Goal: Task Accomplishment & Management: Manage account settings

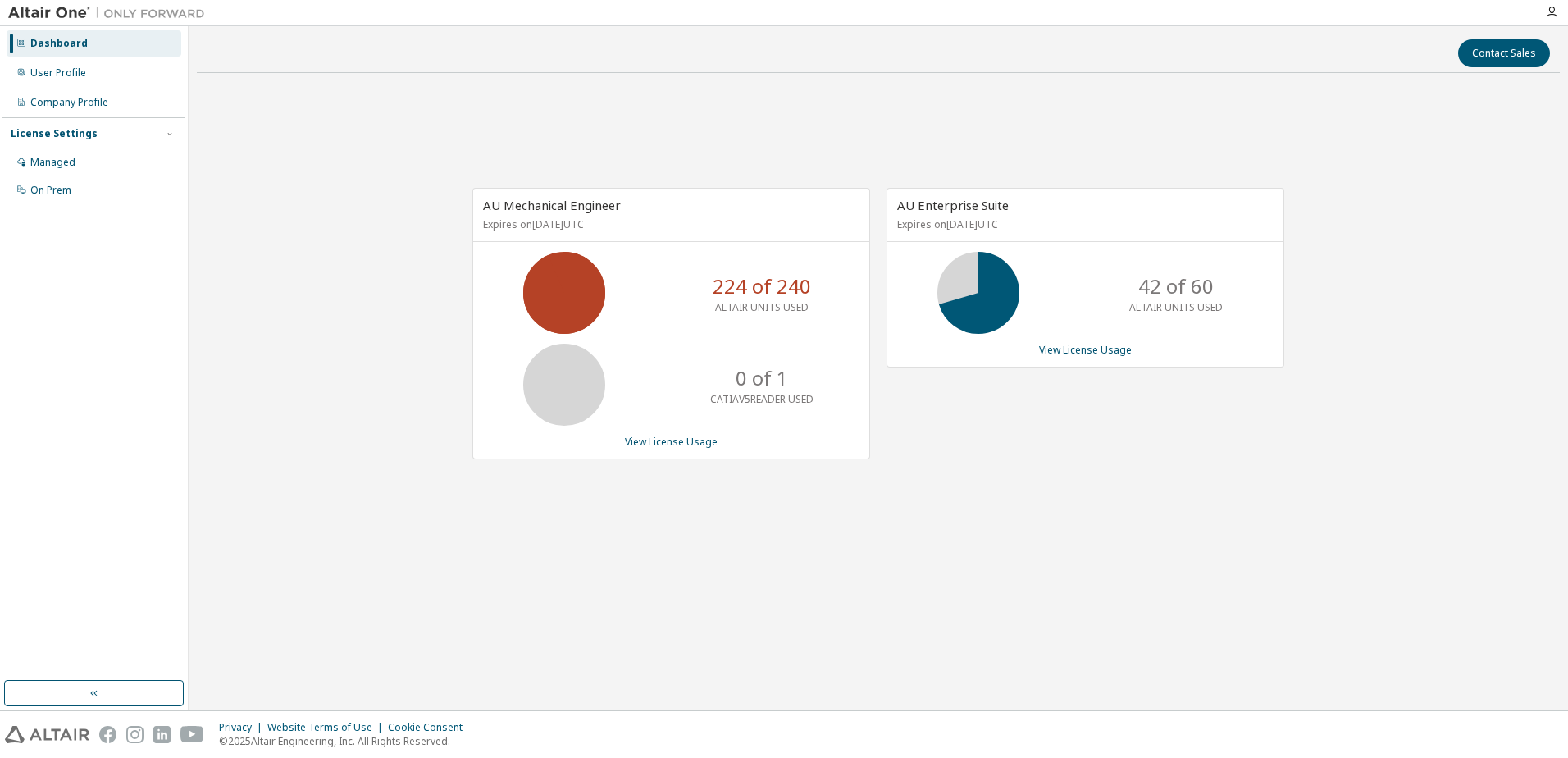
click at [54, 132] on div "License Settings" at bounding box center [54, 133] width 87 height 13
click at [61, 135] on div "License Settings" at bounding box center [54, 133] width 87 height 13
click at [61, 167] on div "Managed" at bounding box center [53, 163] width 45 height 13
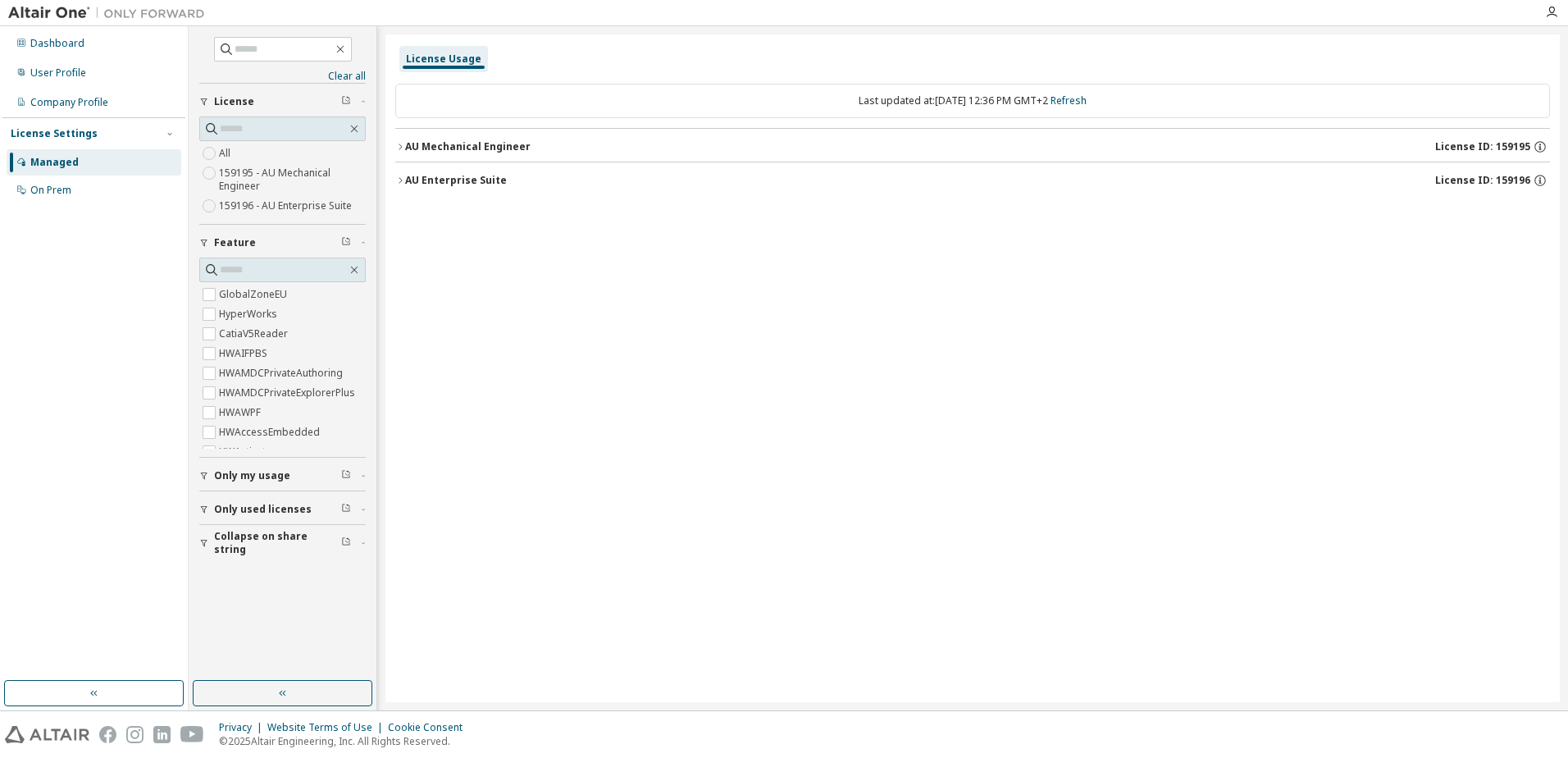
click at [402, 145] on icon "button" at bounding box center [400, 147] width 9 height 9
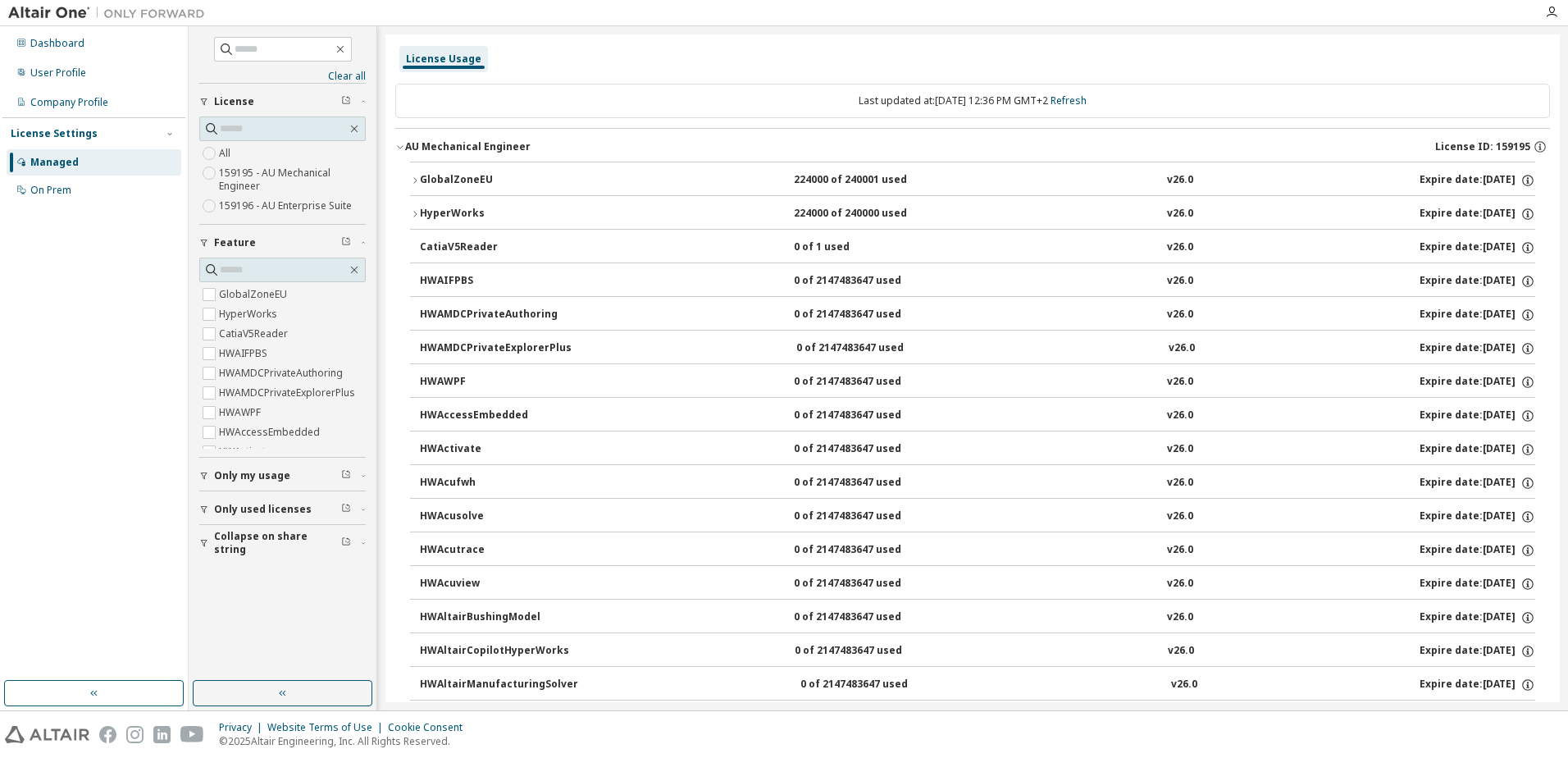
click at [454, 211] on div "HyperWorks" at bounding box center [494, 215] width 148 height 15
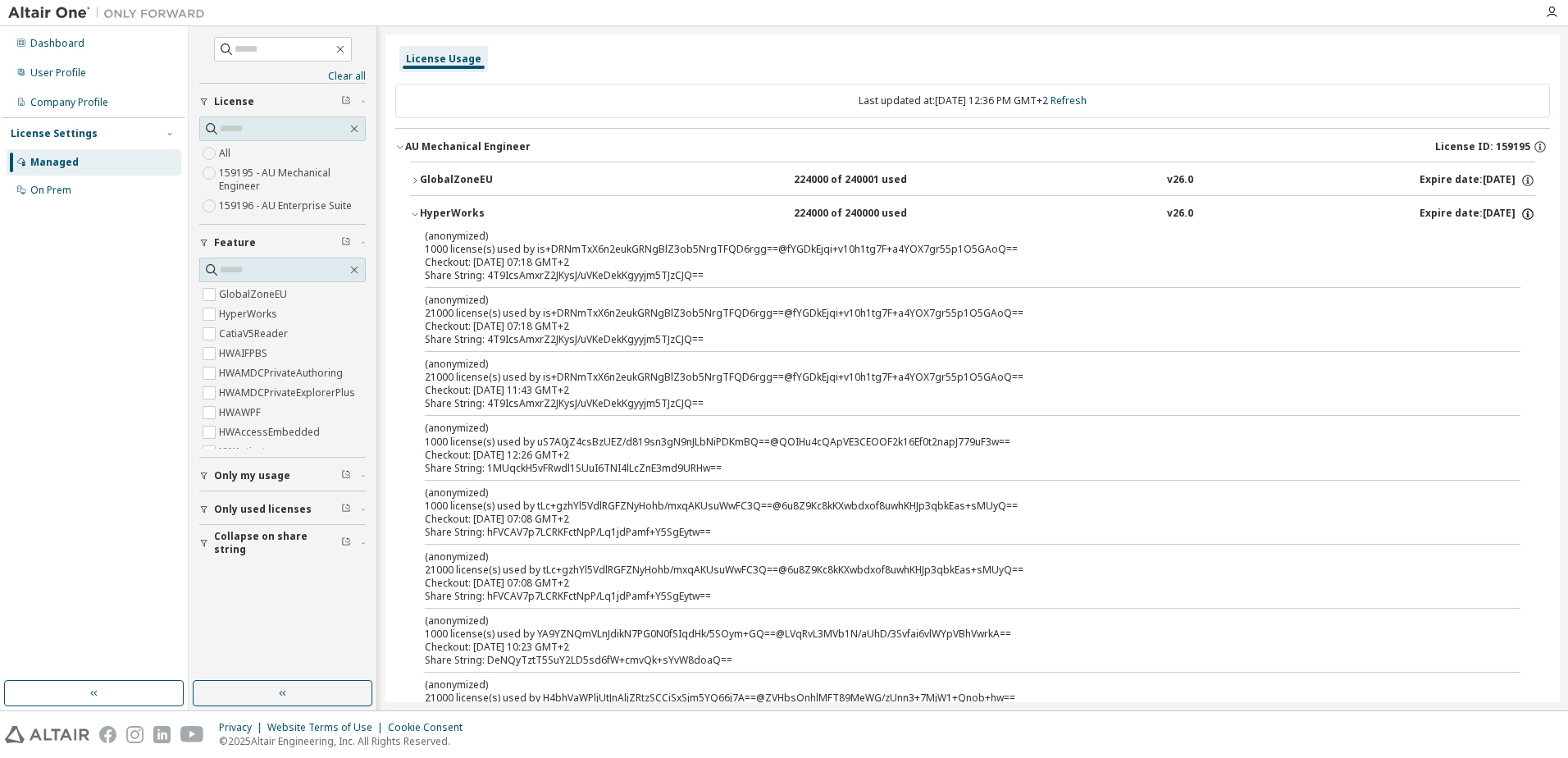
click at [1521, 212] on icon "button" at bounding box center [1528, 215] width 15 height 15
click at [234, 476] on span "Only my usage" at bounding box center [252, 476] width 77 height 13
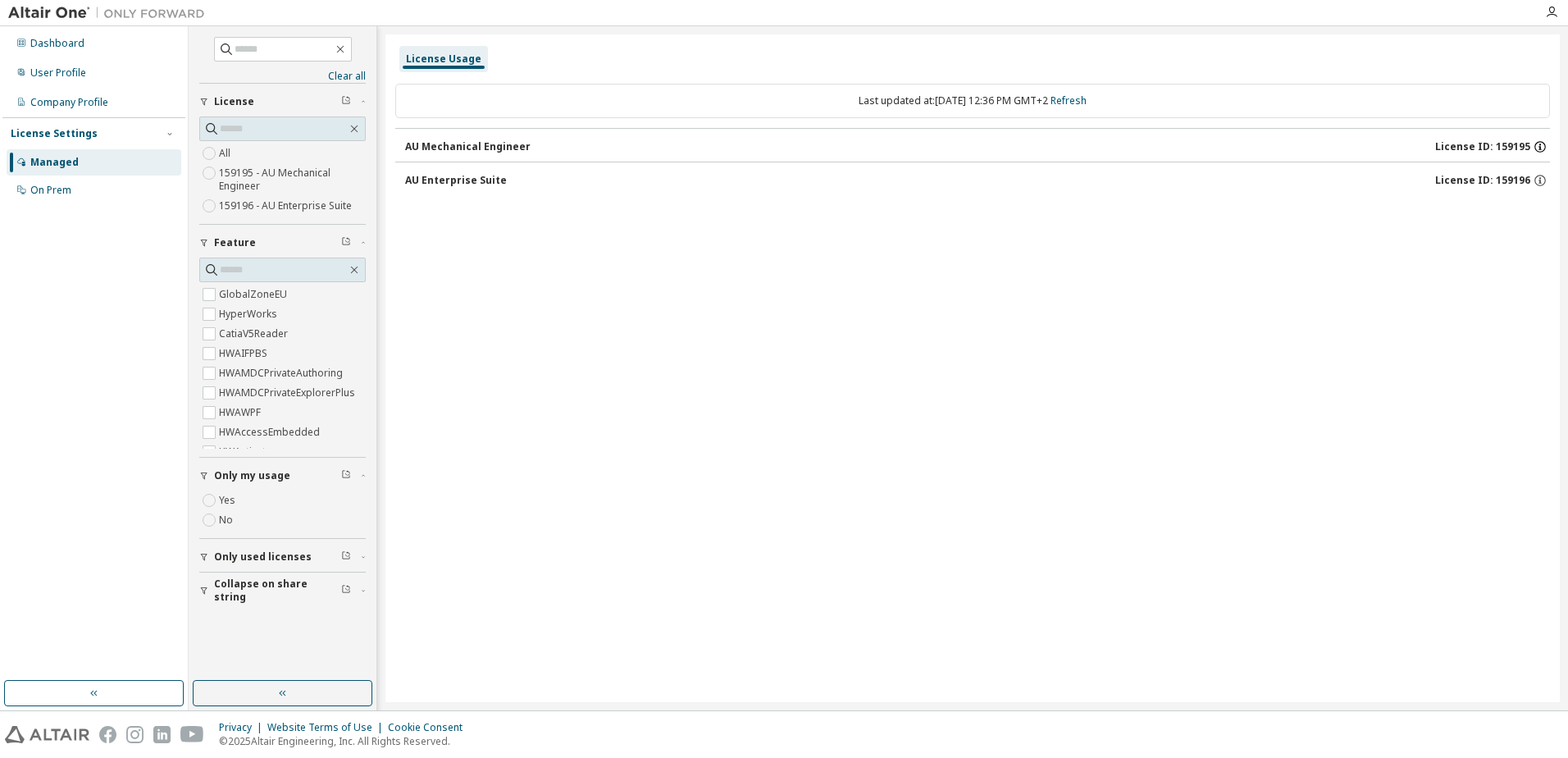
click at [1542, 144] on icon "button" at bounding box center [1541, 147] width 15 height 15
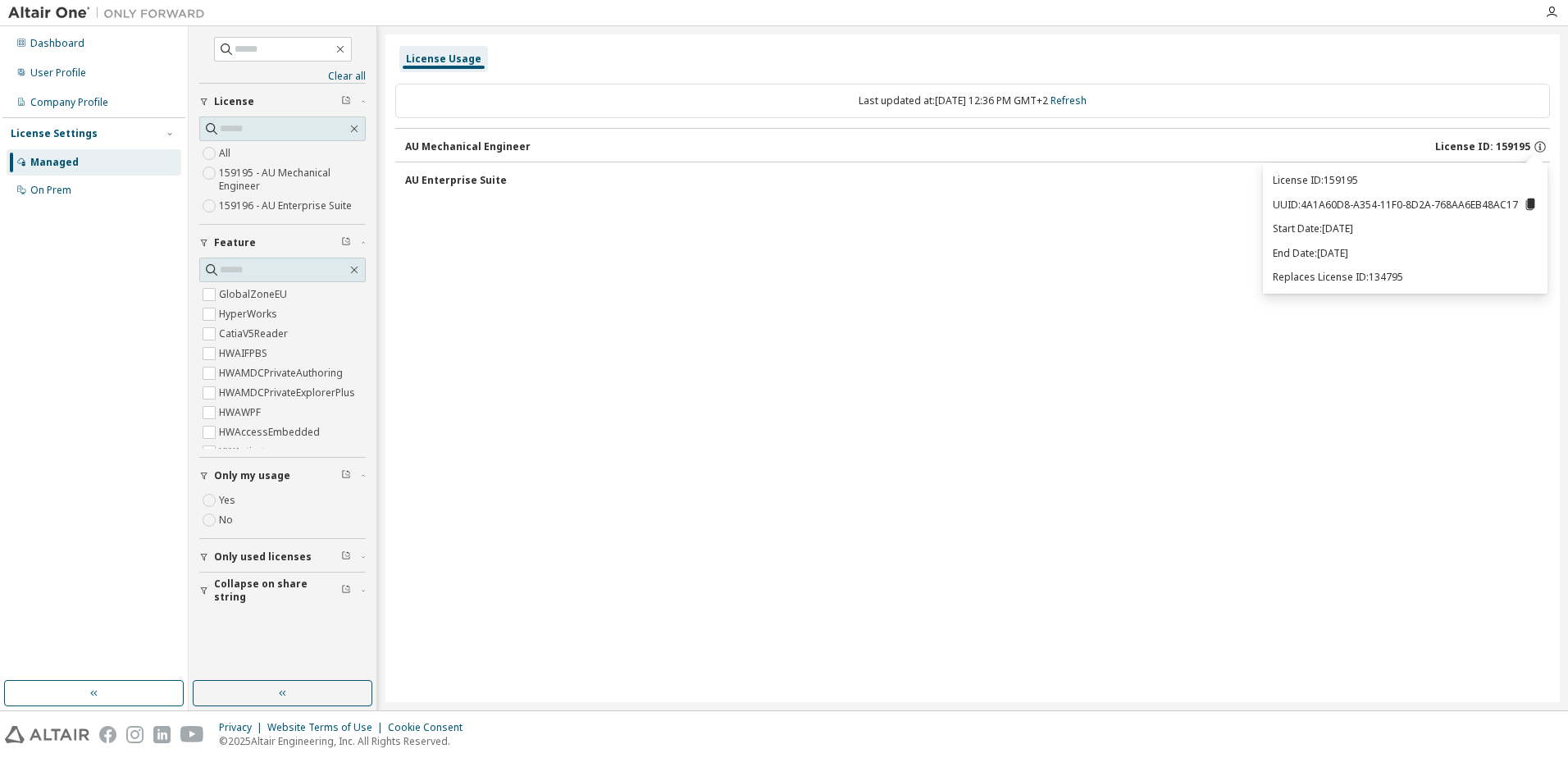
click at [1130, 298] on div "License Usage Last updated at: Mon 2025-10-13 12:36 PM GMT+2 Refresh AU Mechani…" at bounding box center [973, 368] width 1175 height 668
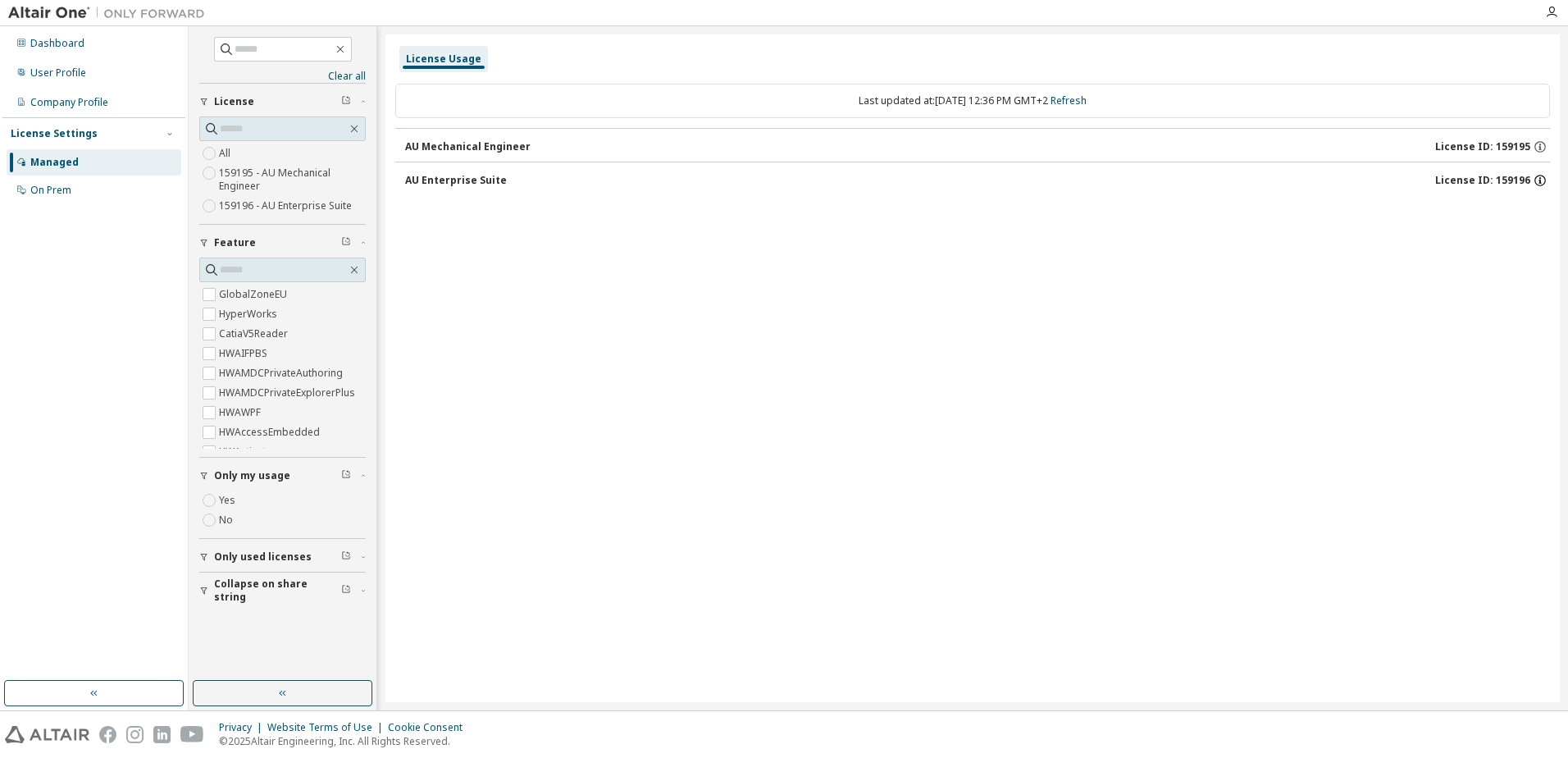
click at [1540, 176] on icon "button" at bounding box center [1541, 181] width 15 height 15
click at [1544, 176] on icon "button" at bounding box center [1541, 181] width 15 height 15
drag, startPoint x: 1234, startPoint y: 100, endPoint x: 922, endPoint y: 204, distance: 328.9
click at [922, 204] on div "Last updated at: Mon 2025-10-13 12:36 PM GMT+2 Refresh AU Mechanical Engineer L…" at bounding box center [972, 141] width 1155 height 134
click at [619, 288] on div "License Usage Last updated at: Mon 2025-10-13 12:36 PM GMT+2 Refresh AU Mechani…" at bounding box center [973, 368] width 1175 height 668
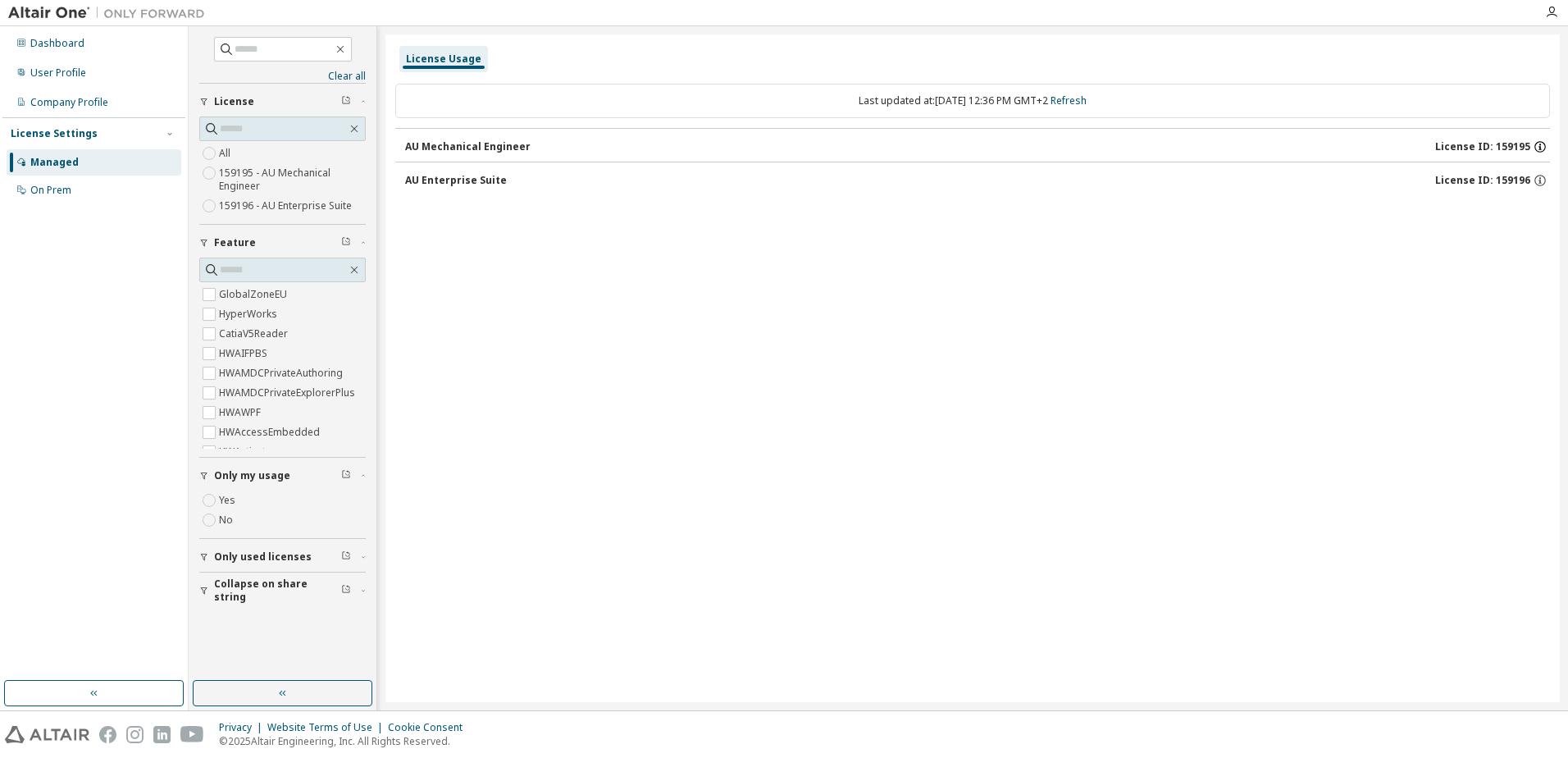
click at [1539, 141] on icon "button" at bounding box center [1541, 147] width 15 height 15
click at [1541, 181] on icon "button" at bounding box center [1541, 181] width 15 height 15
click at [1526, 145] on span "License ID: 159195" at bounding box center [1482, 147] width 96 height 13
click at [1538, 139] on icon "button" at bounding box center [1541, 147] width 15 height 15
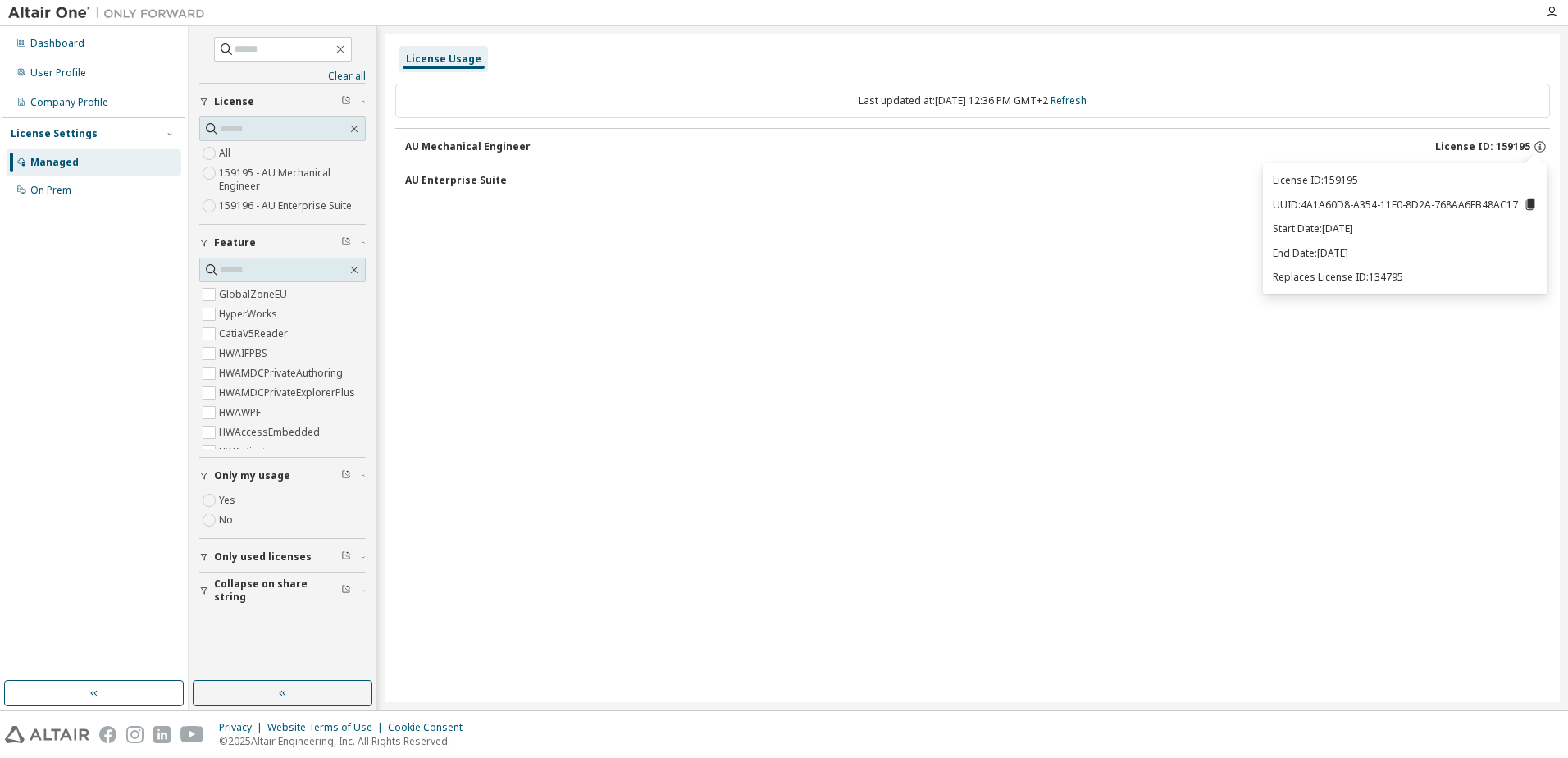
click at [788, 324] on div "License Usage Last updated at: Mon 2025-10-13 12:36 PM GMT+2 Refresh AU Mechani…" at bounding box center [973, 368] width 1175 height 668
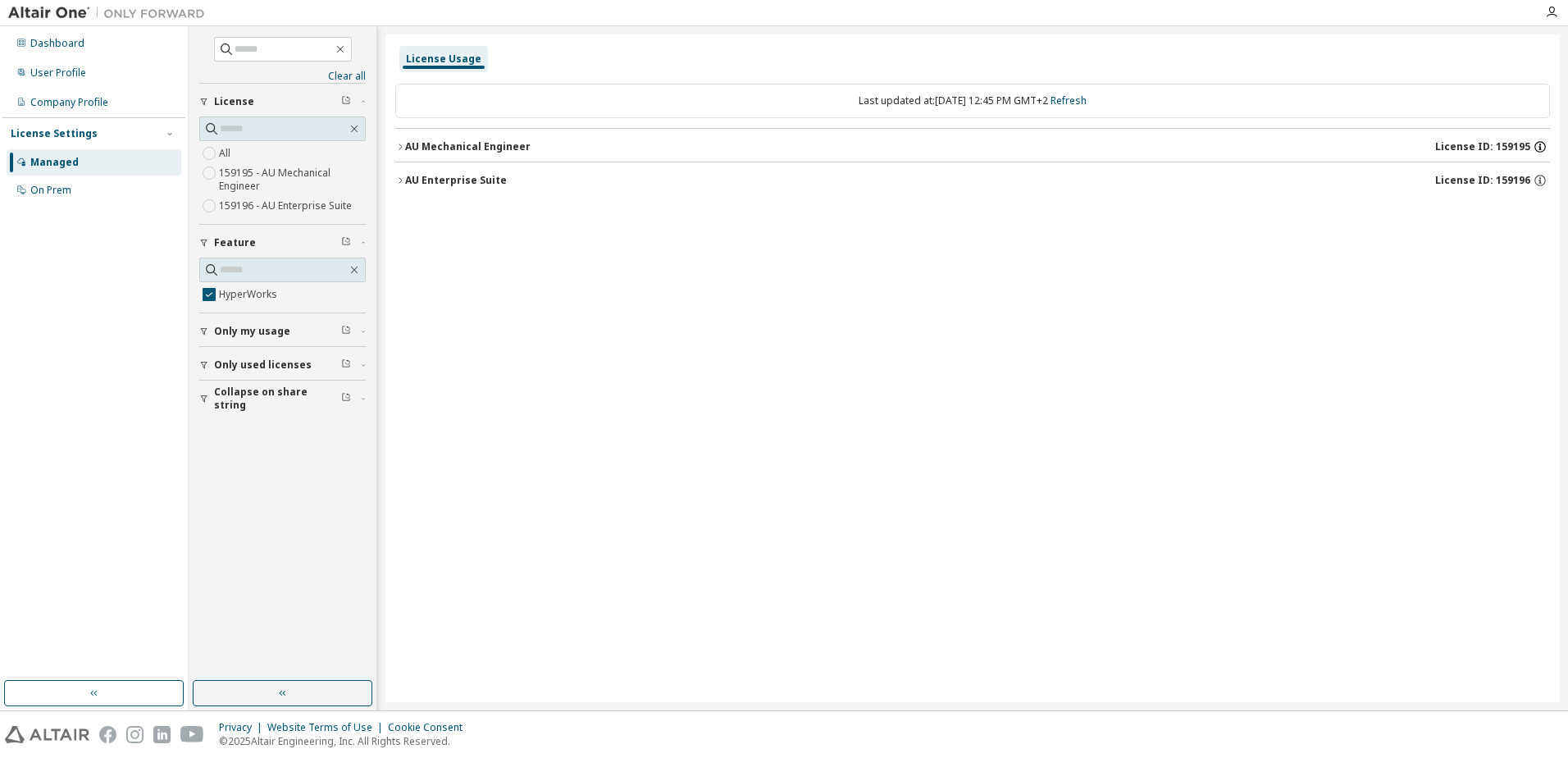
click at [1539, 145] on icon "button" at bounding box center [1541, 147] width 15 height 15
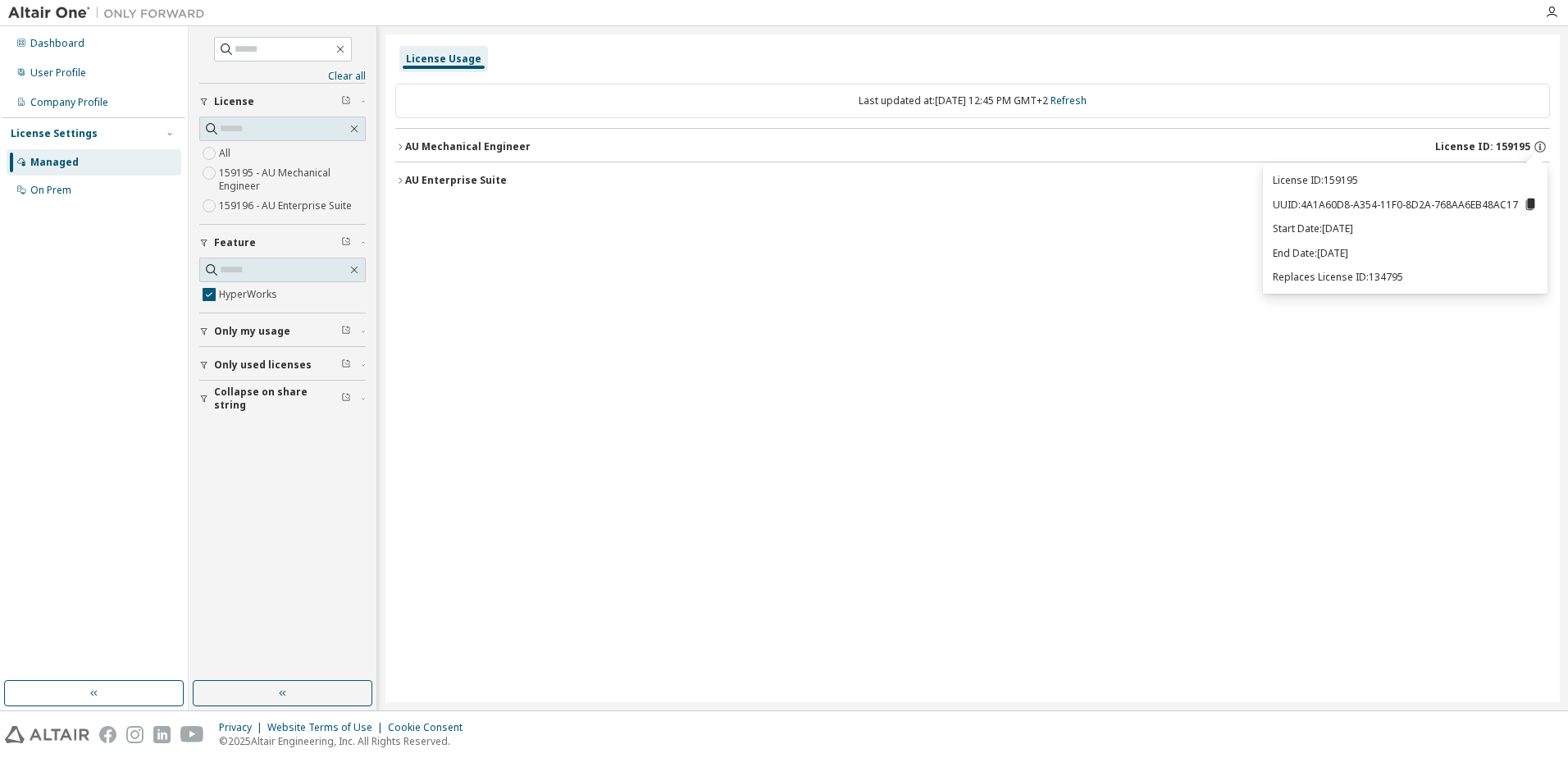
click at [681, 306] on div "License Usage Last updated at: Mon 2025-10-13 12:45 PM GMT+2 Refresh AU Mechani…" at bounding box center [973, 368] width 1175 height 668
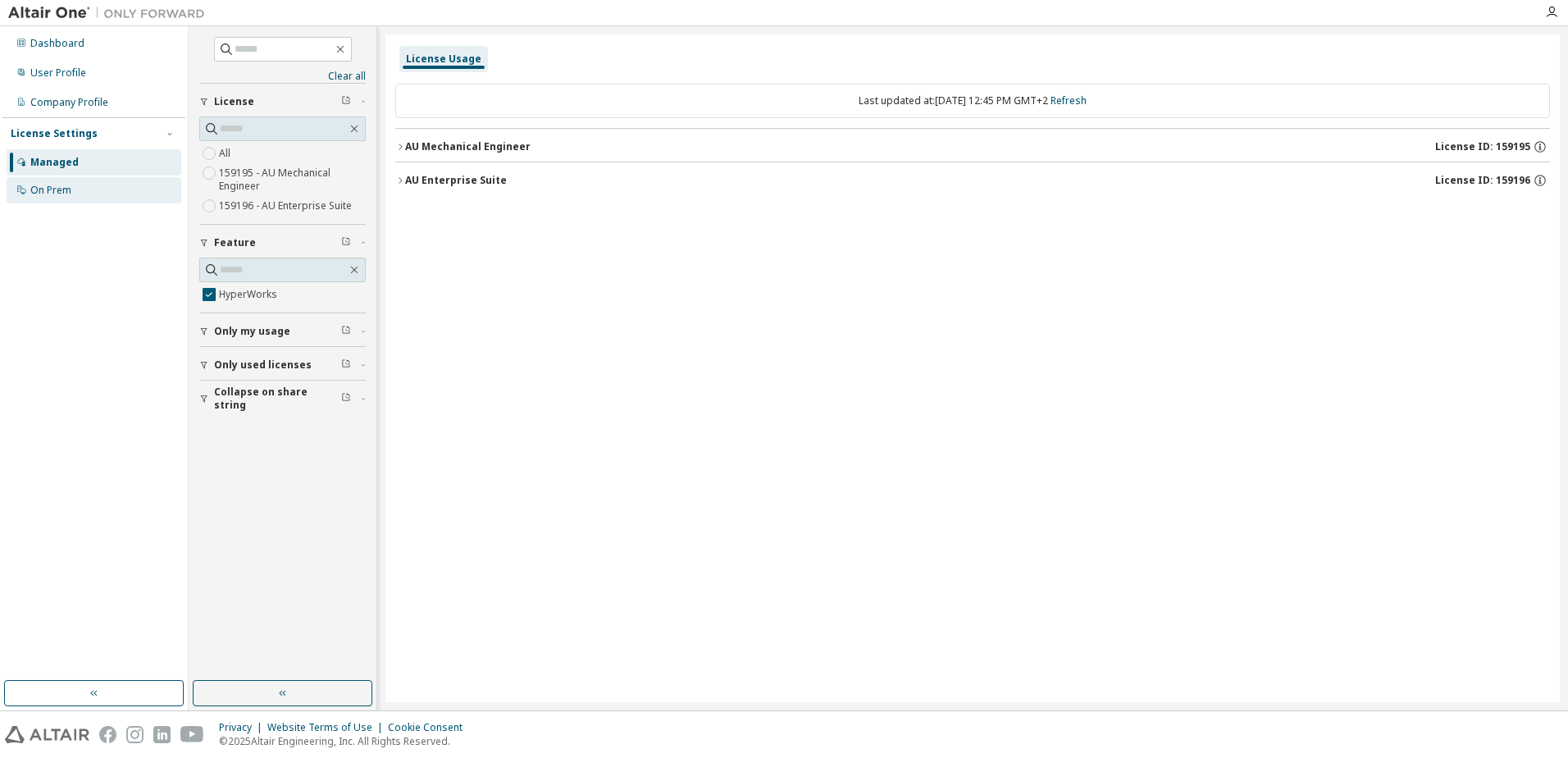
click at [46, 192] on div "On Prem" at bounding box center [50, 190] width 41 height 13
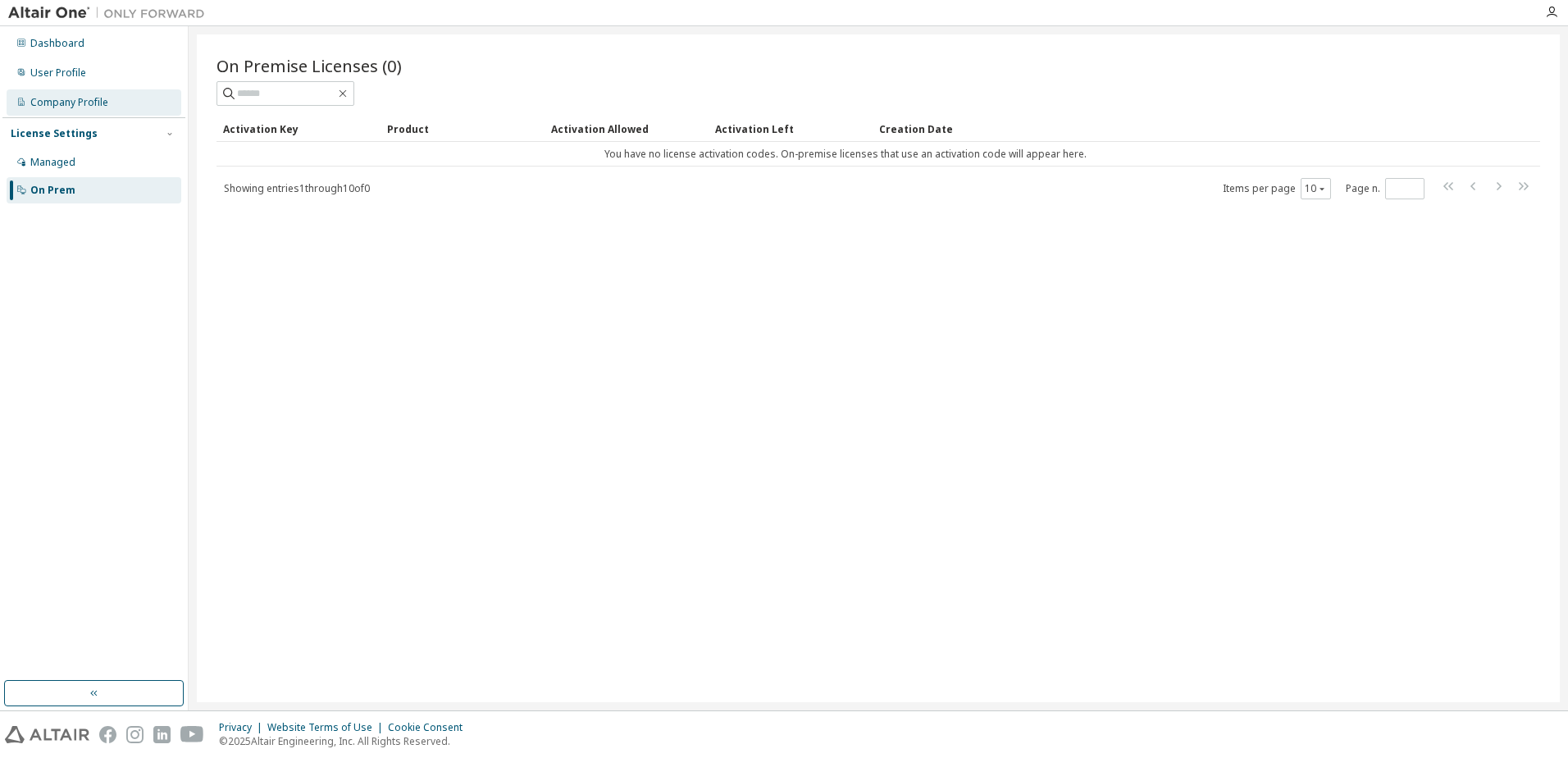
click at [70, 104] on div "Company Profile" at bounding box center [69, 102] width 78 height 13
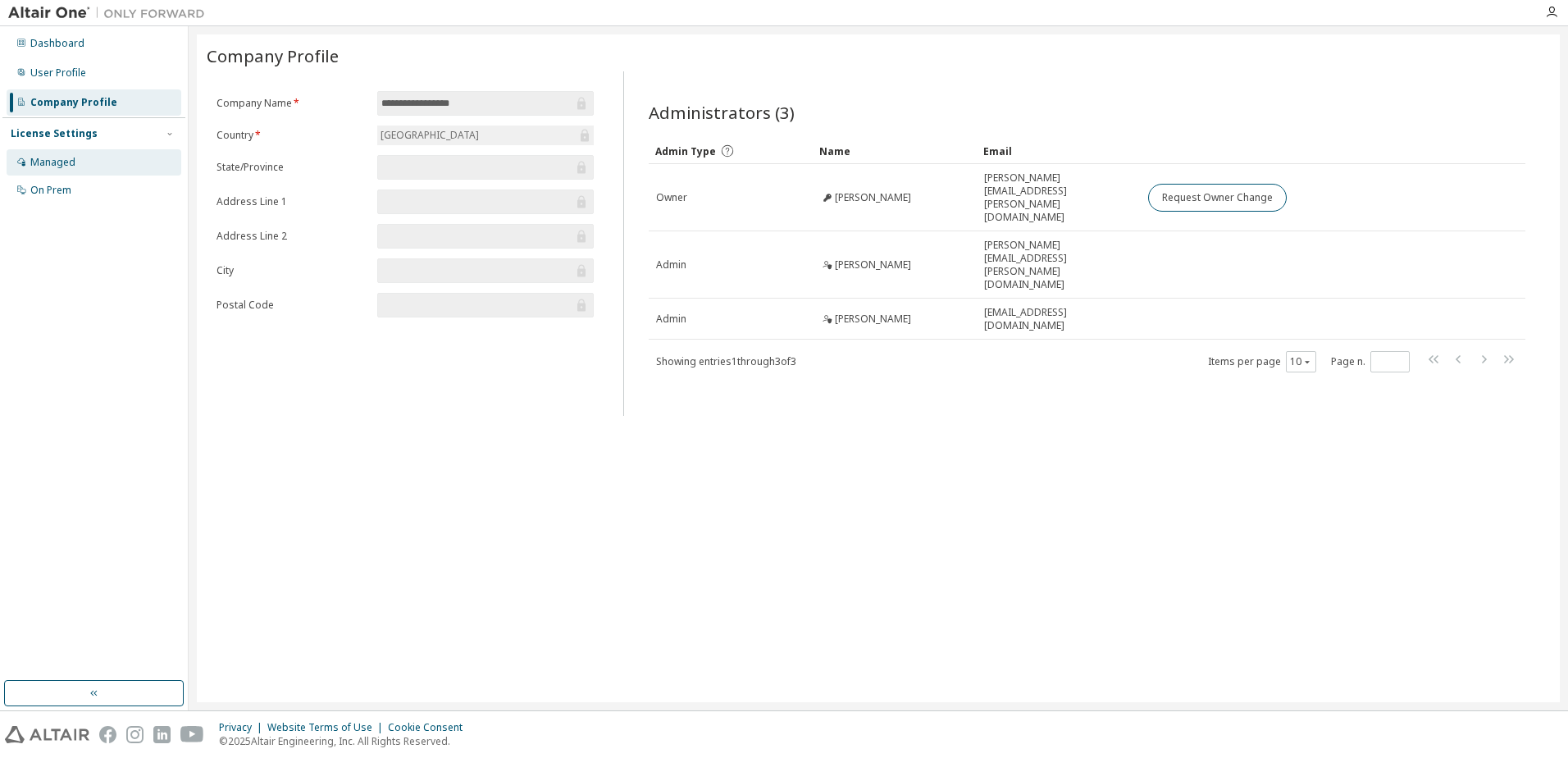
click at [51, 165] on div "Managed" at bounding box center [53, 163] width 45 height 13
